Goal: Information Seeking & Learning: Learn about a topic

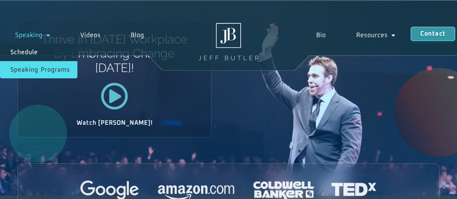
click at [48, 69] on link "Speaking Programs" at bounding box center [38, 69] width 77 height 17
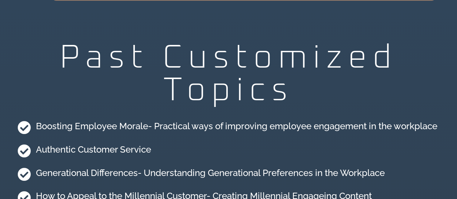
scroll to position [1931, 0]
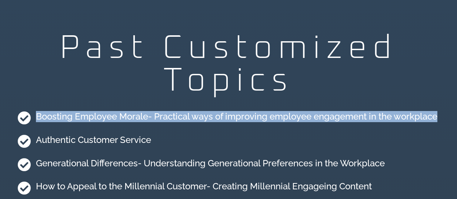
drag, startPoint x: 36, startPoint y: 105, endPoint x: 383, endPoint y: 118, distance: 346.9
click at [383, 118] on li "Boosting Employee Morale- Practical ways of improving employee engagement in th…" at bounding box center [228, 118] width 422 height 21
copy h4 "Boosting Employee Morale- Practical ways of improving employee engagement in th…"
